Goal: Transaction & Acquisition: Purchase product/service

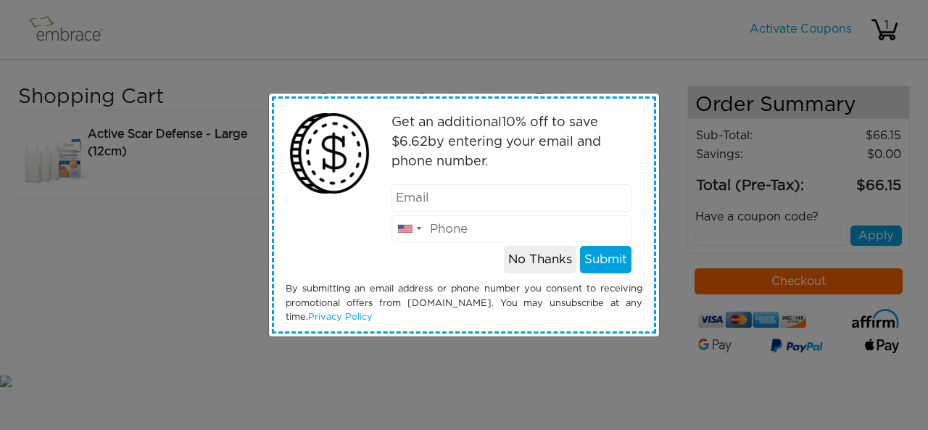
click at [437, 198] on input "email" at bounding box center [511, 198] width 241 height 28
type input "[EMAIL_ADDRESS][DOMAIN_NAME]"
click at [445, 232] on input "tel" at bounding box center [511, 229] width 241 height 28
click at [400, 252] on div "Get an additional 10 % off to save $ 6.62 by entering your email and phone numb…" at bounding box center [512, 189] width 284 height 167
click at [441, 224] on input "tel" at bounding box center [511, 229] width 241 height 28
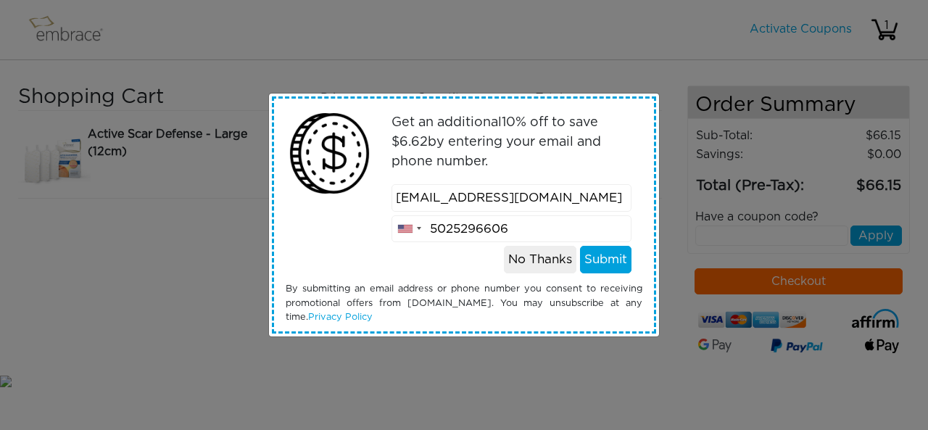
type input "5025296606"
click at [603, 258] on button "Submit" at bounding box center [605, 260] width 51 height 28
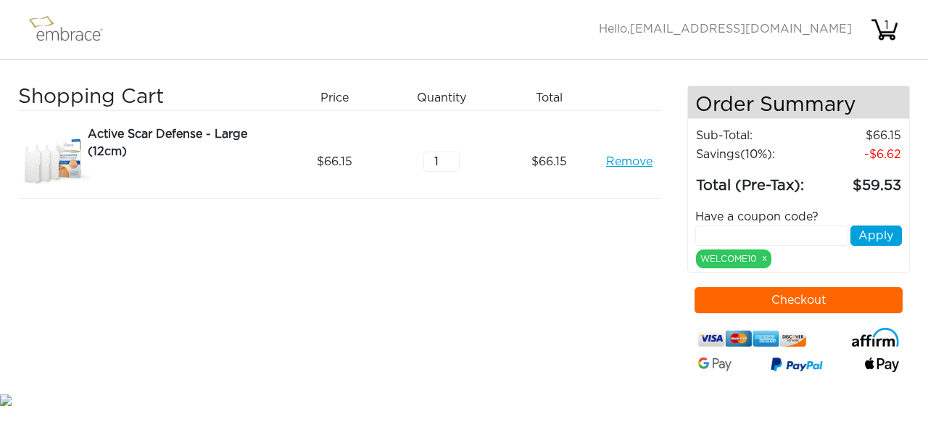
click at [51, 33] on img at bounding box center [72, 30] width 94 height 36
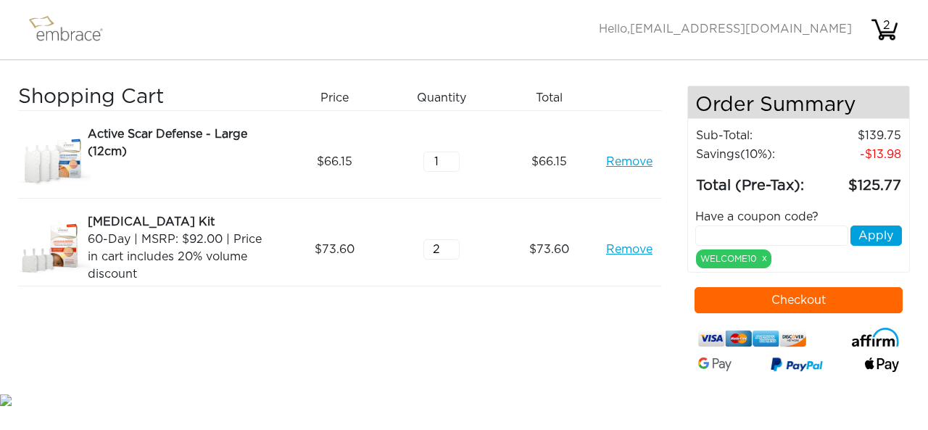
type input "2"
click at [454, 244] on input "2" at bounding box center [441, 249] width 36 height 20
click at [70, 24] on img at bounding box center [72, 30] width 94 height 36
click at [52, 37] on img at bounding box center [72, 30] width 94 height 36
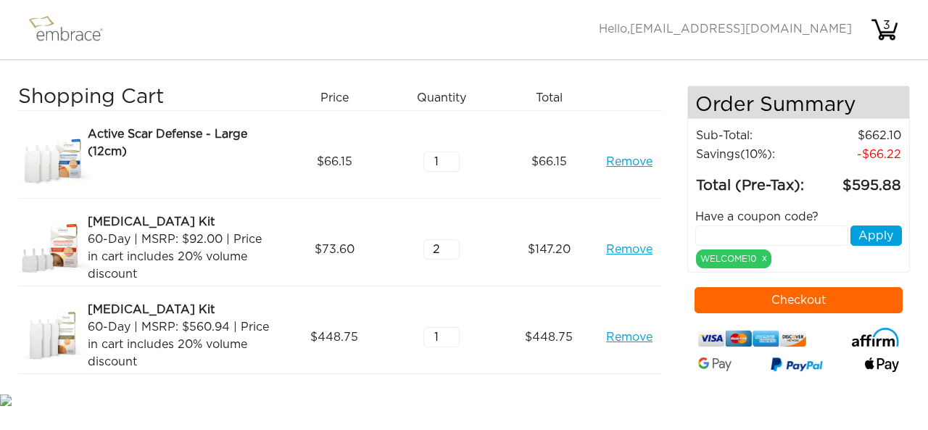
click at [173, 140] on div "Active Scar Defense - Large (12cm)" at bounding box center [182, 142] width 188 height 35
click at [68, 165] on img at bounding box center [54, 161] width 72 height 72
click at [54, 36] on img at bounding box center [72, 30] width 94 height 36
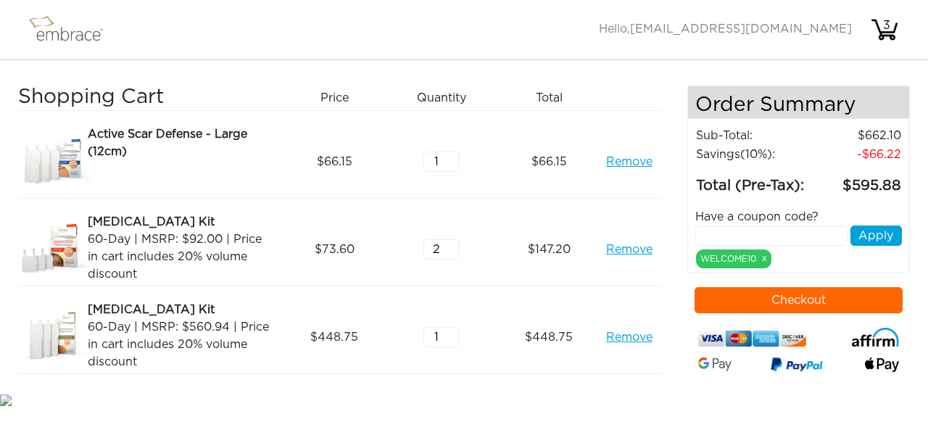
click at [54, 36] on img at bounding box center [72, 30] width 94 height 36
click at [641, 336] on link "Remove" at bounding box center [629, 336] width 46 height 17
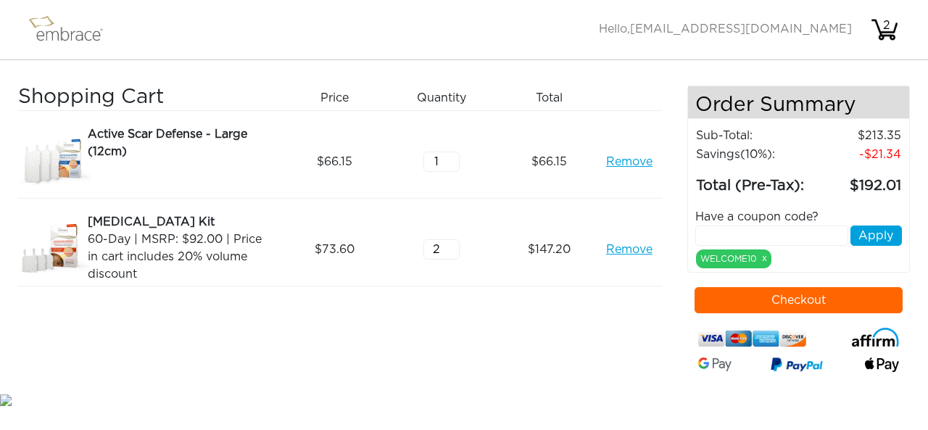
click at [824, 295] on button "Checkout" at bounding box center [799, 300] width 209 height 26
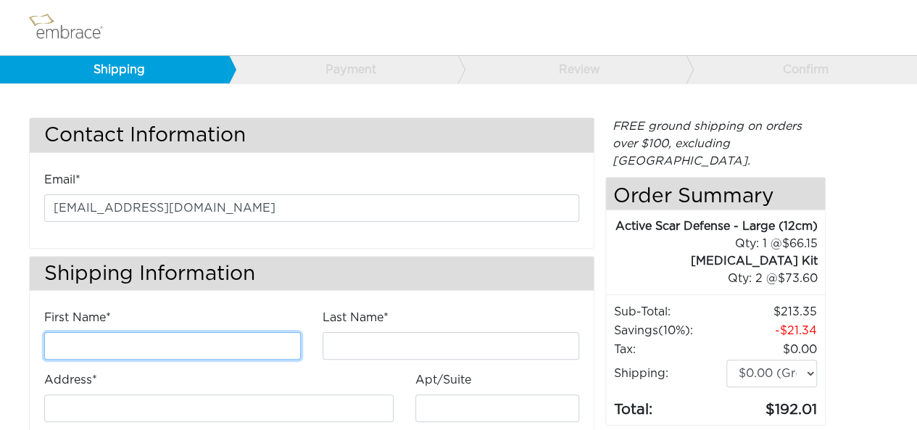
click at [168, 352] on input "First Name*" at bounding box center [172, 346] width 257 height 28
type input "K"
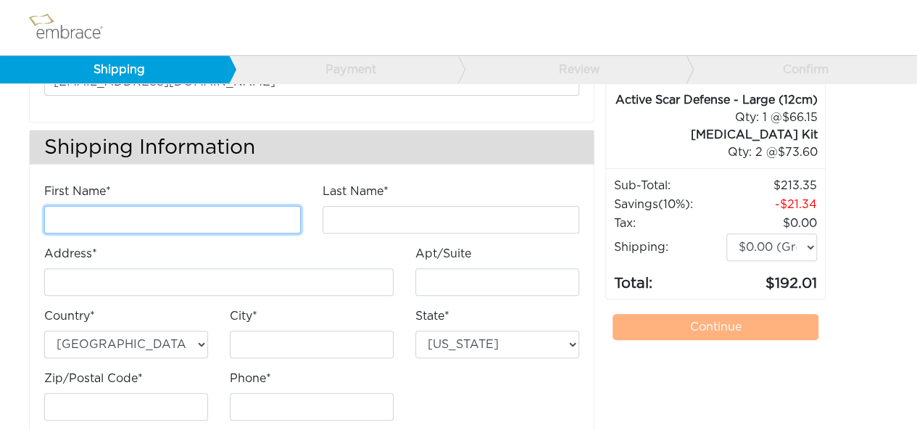
scroll to position [135, 0]
